Goal: Transaction & Acquisition: Subscribe to service/newsletter

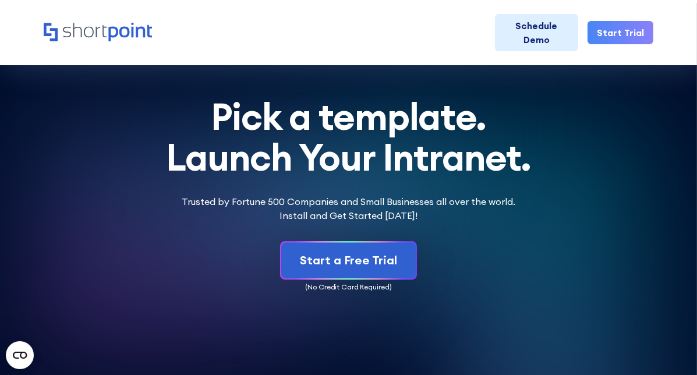
scroll to position [3410, 0]
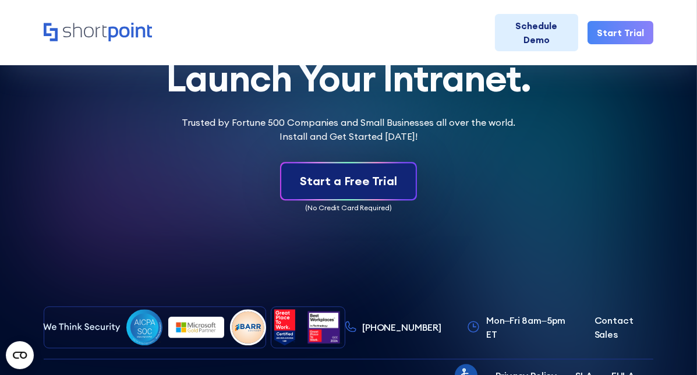
click at [365, 172] on div "Start a Free Trial" at bounding box center [348, 180] width 97 height 17
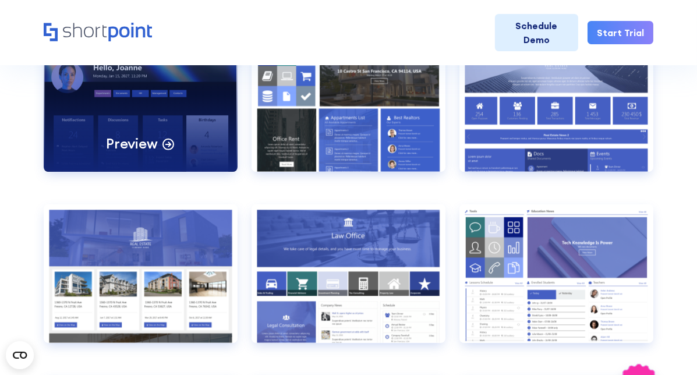
scroll to position [559, 0]
